Goal: Task Accomplishment & Management: Manage account settings

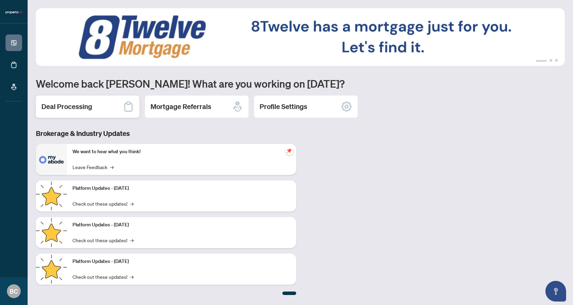
click at [90, 110] on h2 "Deal Processing" at bounding box center [66, 107] width 51 height 10
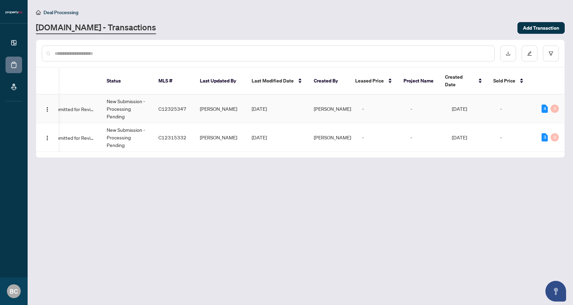
scroll to position [0, 57]
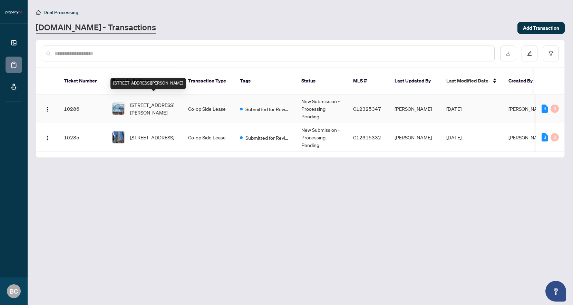
click at [144, 101] on span "[STREET_ADDRESS][PERSON_NAME]" at bounding box center [153, 108] width 47 height 15
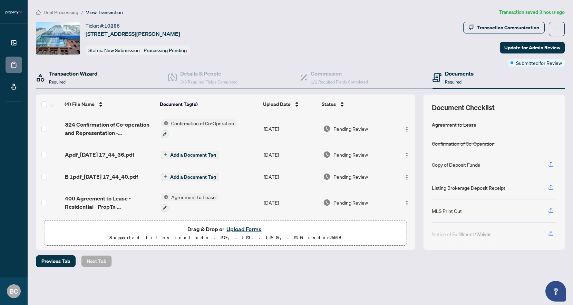
click at [89, 82] on div "Transaction Wizard Required" at bounding box center [73, 77] width 49 height 16
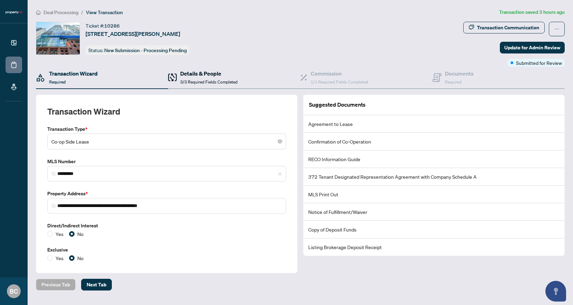
click at [200, 79] on span "3/3 Required Fields Completed" at bounding box center [208, 81] width 57 height 5
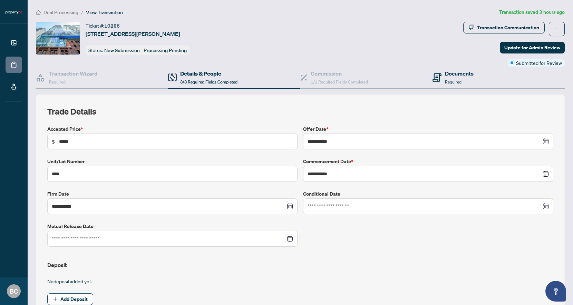
click at [433, 85] on div "Documents Required" at bounding box center [498, 78] width 132 height 22
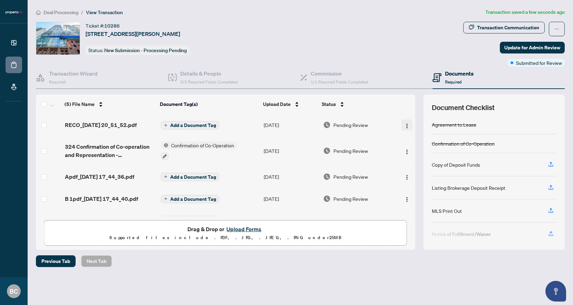
click at [405, 125] on img "button" at bounding box center [407, 126] width 6 height 6
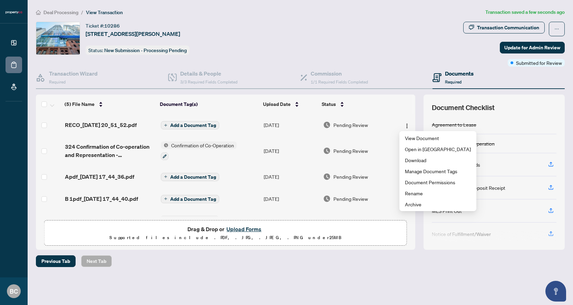
click at [200, 123] on span "Add a Document Tag" at bounding box center [193, 125] width 46 height 5
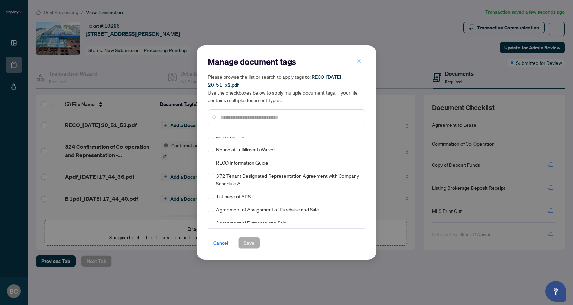
click at [221, 167] on div "Agreement to Lease Confirmation of Co-Operation Copy of Deposit Funds Listing B…" at bounding box center [286, 180] width 157 height 86
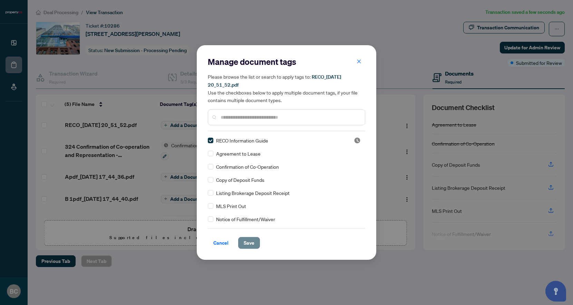
click at [248, 242] on span "Save" at bounding box center [249, 242] width 11 height 11
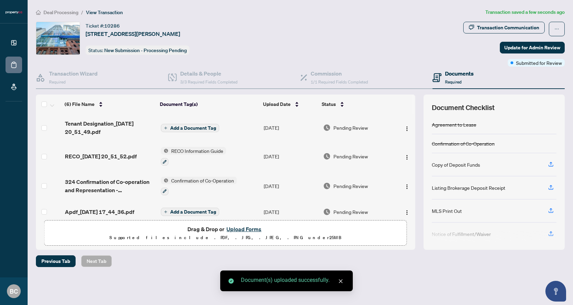
click at [203, 126] on span "Add a Document Tag" at bounding box center [193, 128] width 46 height 5
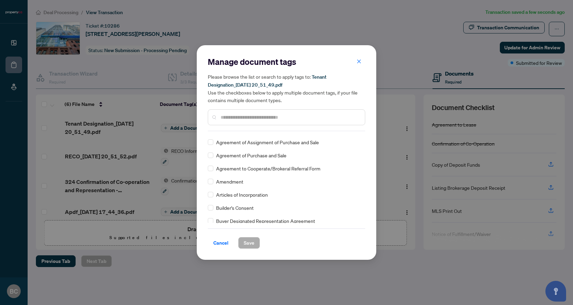
scroll to position [123, 0]
click at [264, 116] on input "text" at bounding box center [290, 118] width 139 height 8
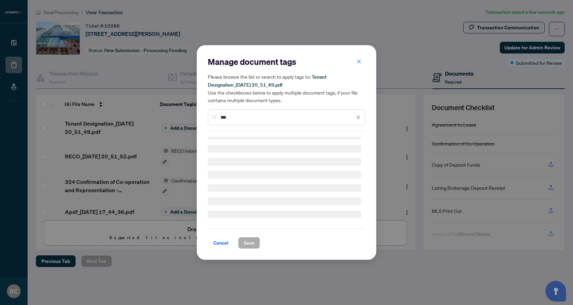
scroll to position [0, 0]
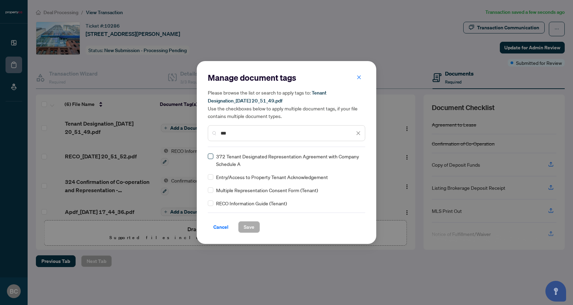
type input "***"
click at [253, 226] on span "Save" at bounding box center [249, 227] width 11 height 11
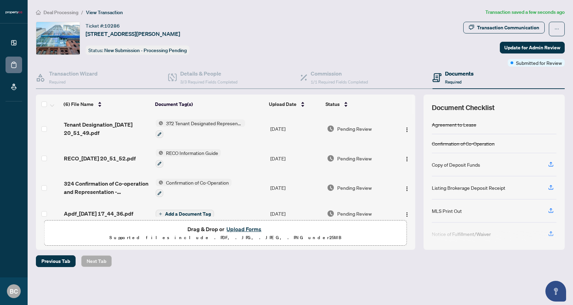
click at [257, 255] on div "Previous Tab Next Tab" at bounding box center [300, 261] width 529 height 12
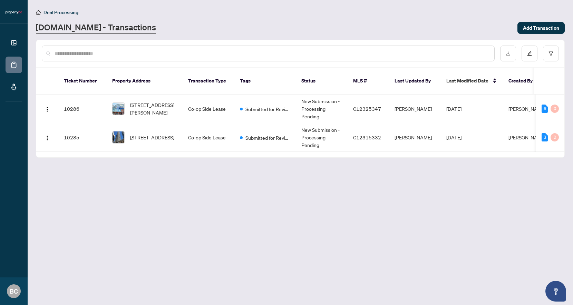
click at [214, 210] on main "Deal Processing [DOMAIN_NAME] - Transactions Add Transaction Ticket Number Prop…" at bounding box center [300, 152] width 545 height 305
